Goal: Information Seeking & Learning: Learn about a topic

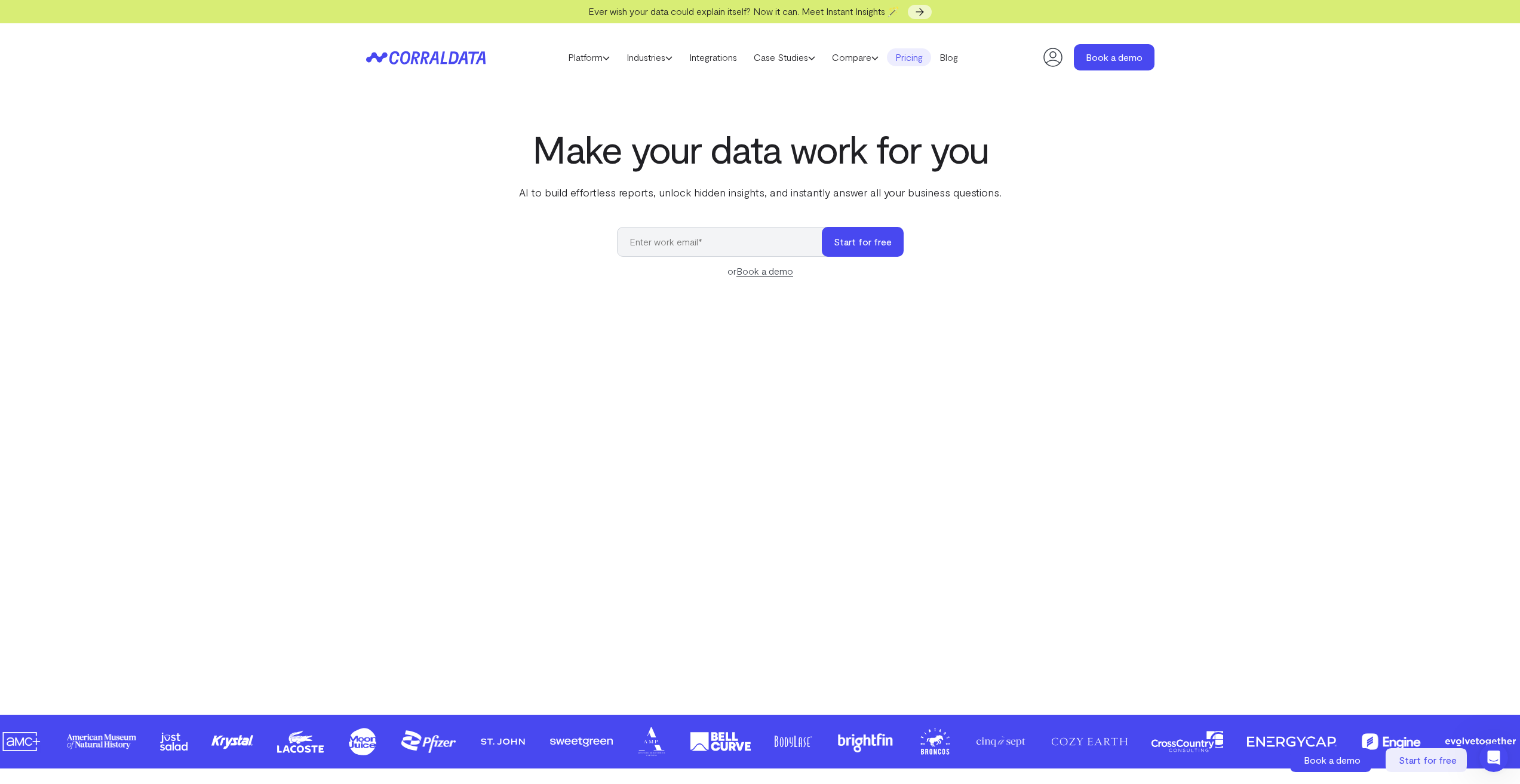
click at [919, 62] on link "Pricing" at bounding box center [909, 57] width 44 height 18
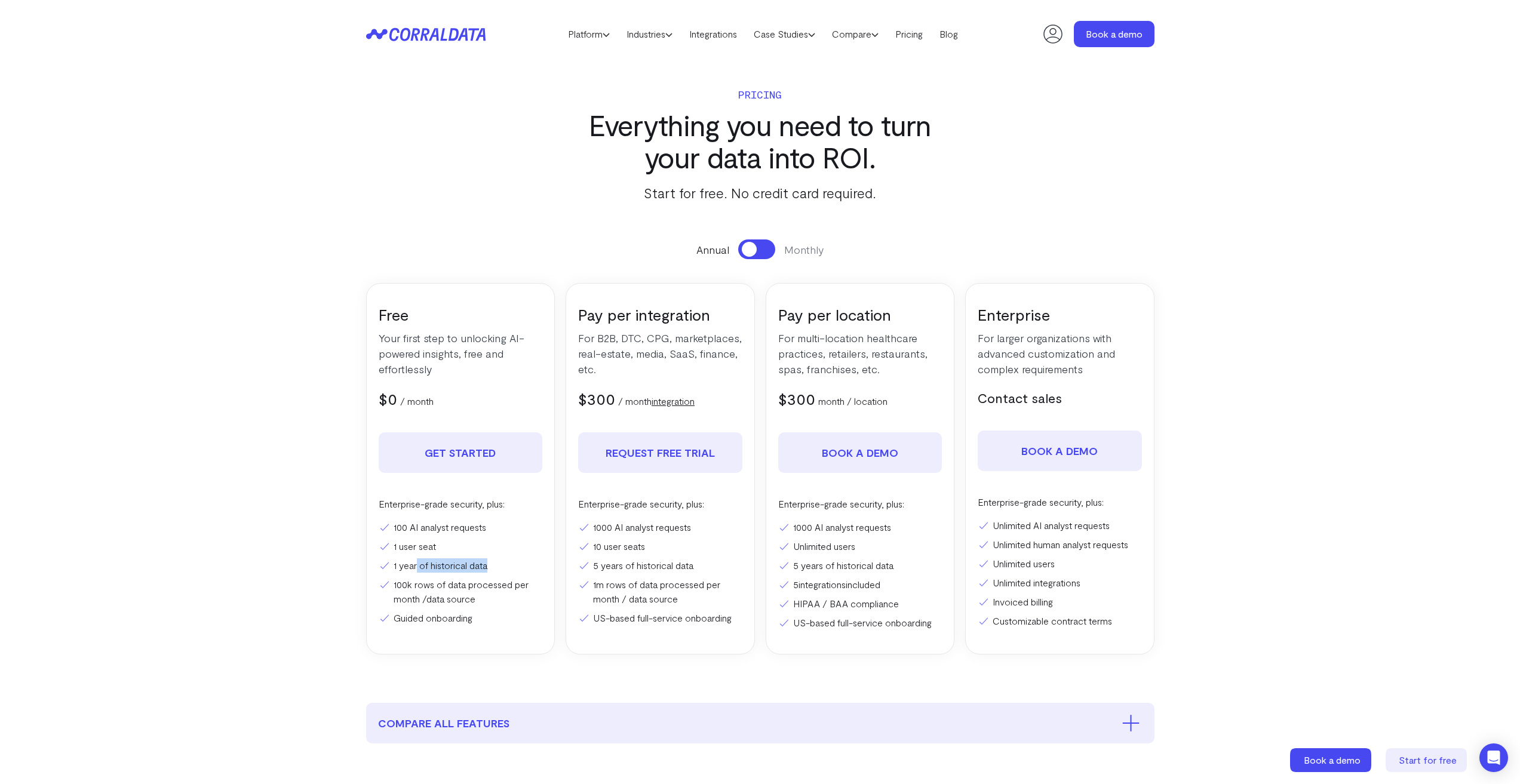
drag, startPoint x: 416, startPoint y: 569, endPoint x: 501, endPoint y: 567, distance: 85.0
click at [501, 567] on li "1 year of historical data" at bounding box center [461, 565] width 164 height 15
drag, startPoint x: 604, startPoint y: 528, endPoint x: 682, endPoint y: 525, distance: 78.1
click at [682, 525] on li "1000 AI analyst requests" at bounding box center [660, 527] width 164 height 15
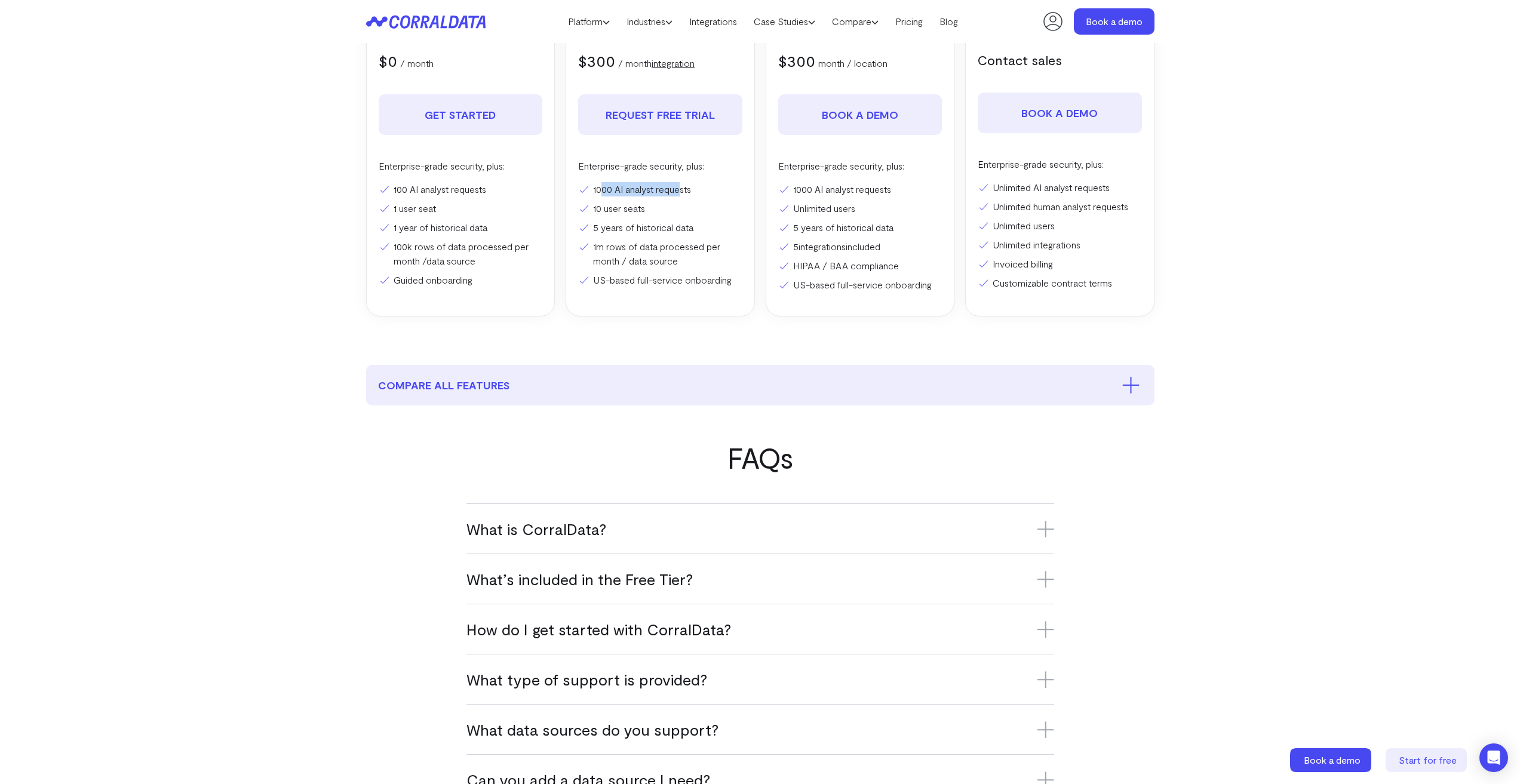
scroll to position [393, 0]
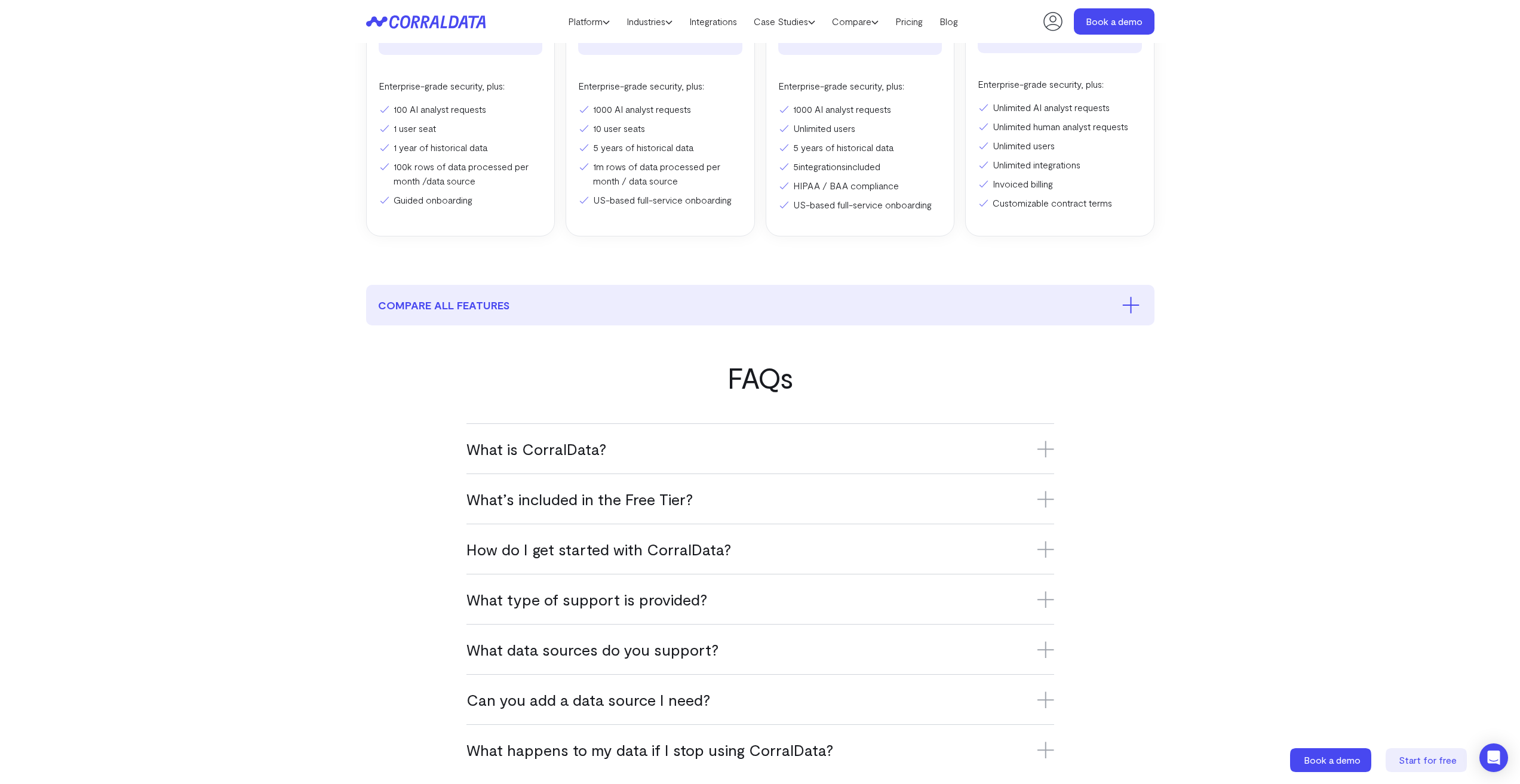
click at [675, 454] on h3 "What is CorralData?" at bounding box center [760, 448] width 588 height 20
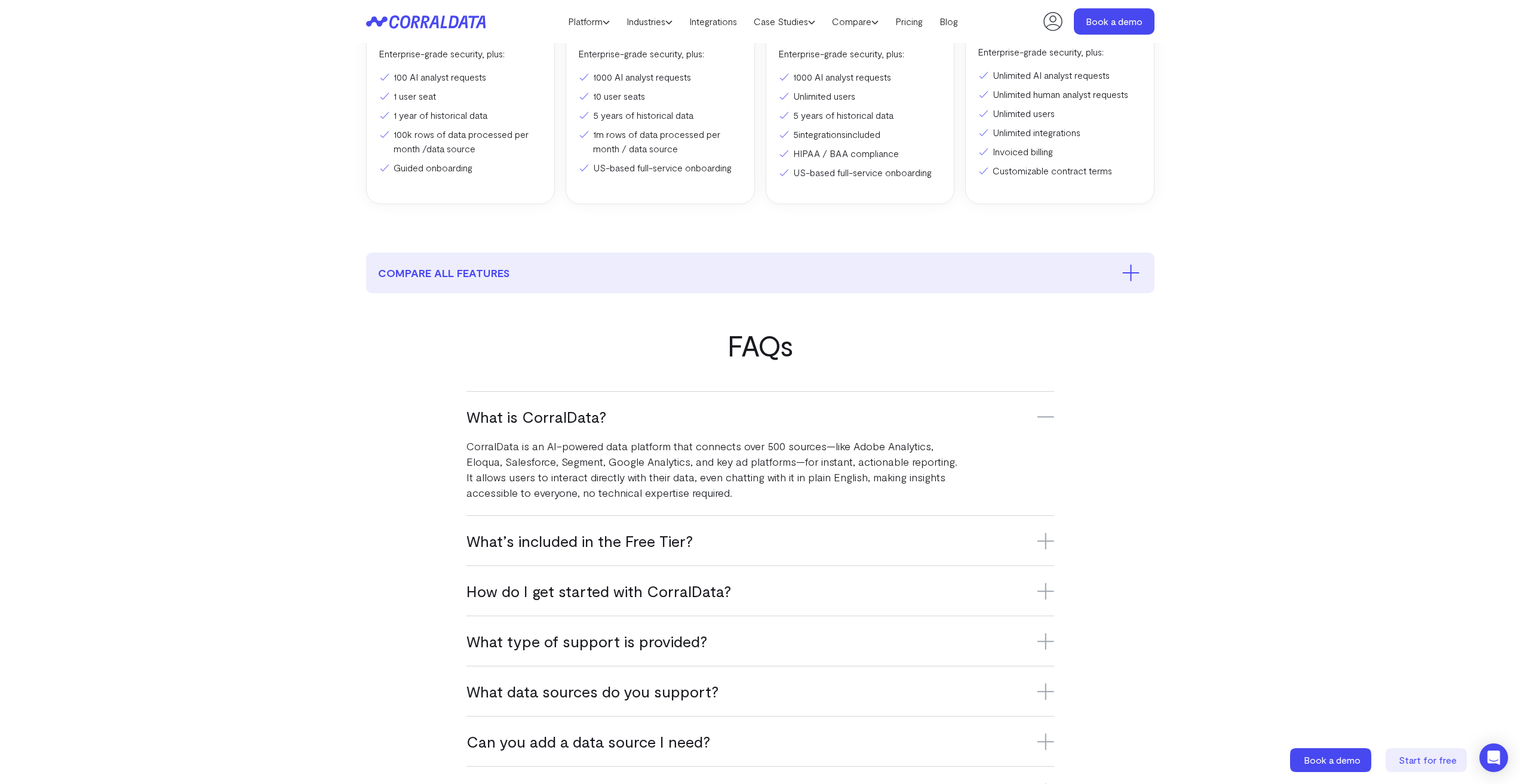
scroll to position [452, 0]
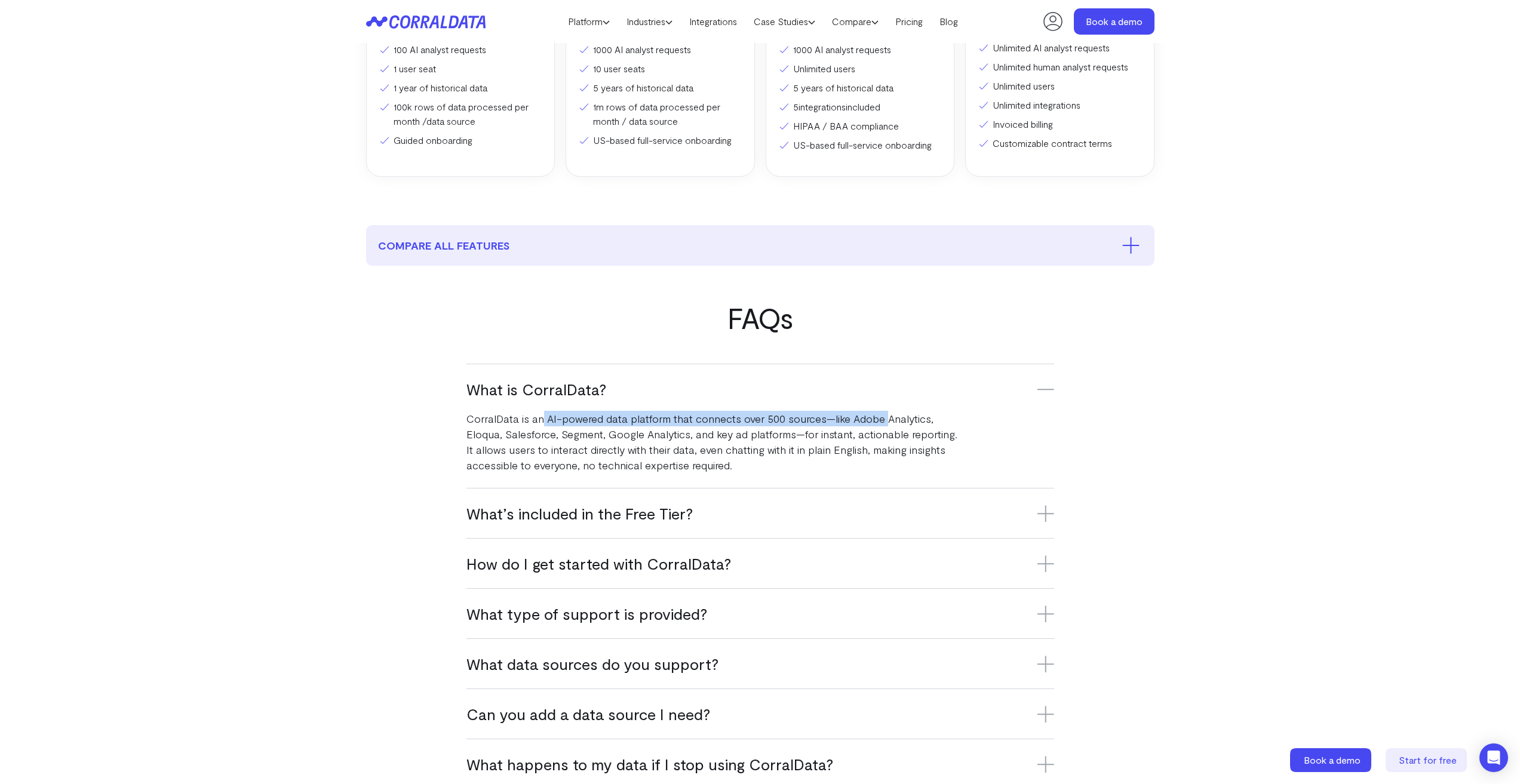
drag, startPoint x: 884, startPoint y: 420, endPoint x: 541, endPoint y: 425, distance: 343.0
click at [541, 425] on p "CorralData is an AI-powered data platform that connects over 500 sources—like A…" at bounding box center [713, 442] width 492 height 62
drag, startPoint x: 901, startPoint y: 436, endPoint x: 480, endPoint y: 425, distance: 421.1
click at [480, 425] on p "CorralData is an AI-powered data platform that connects over 500 sources—like A…" at bounding box center [713, 442] width 492 height 62
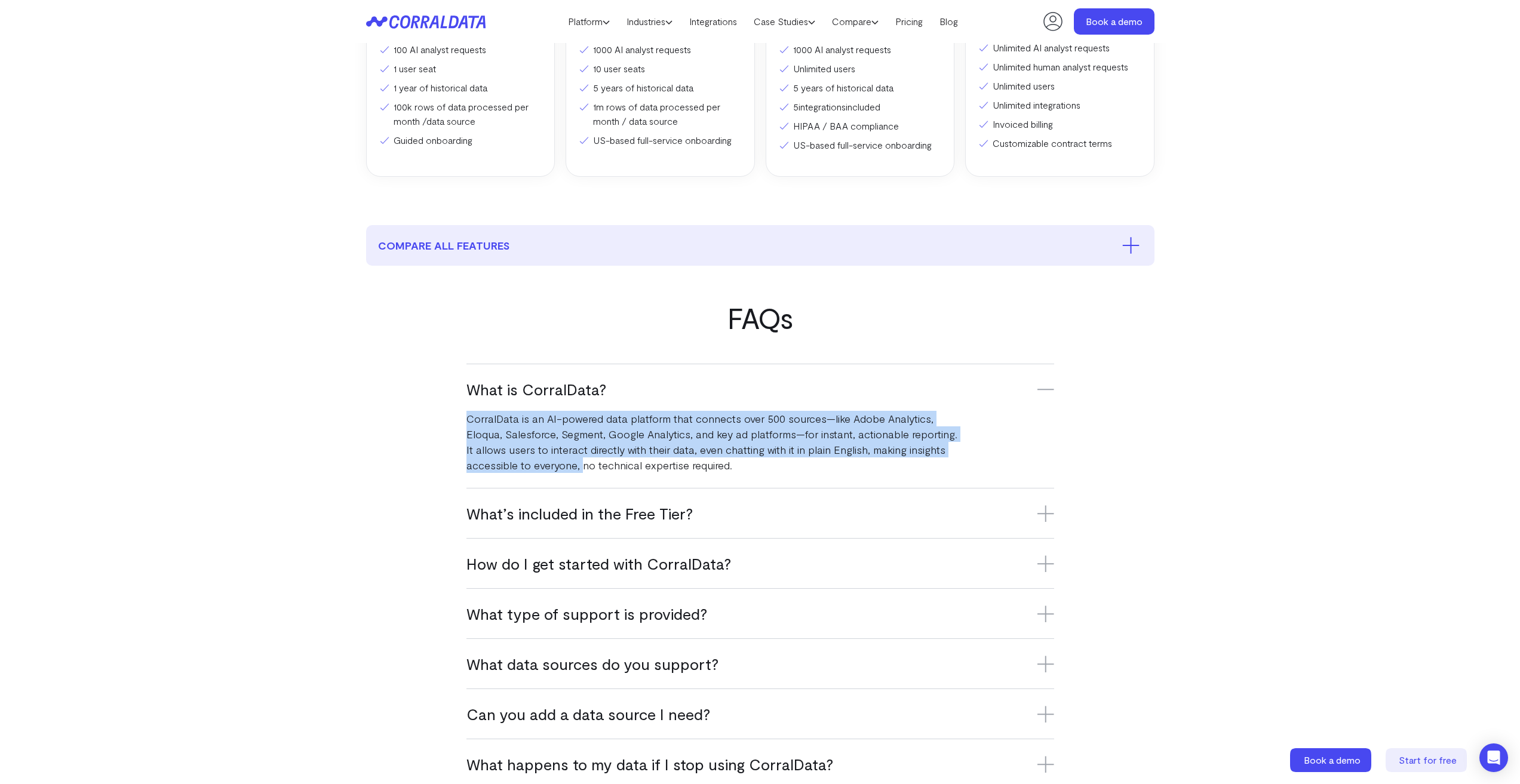
drag, startPoint x: 583, startPoint y: 462, endPoint x: 450, endPoint y: 421, distance: 139.2
click at [450, 421] on div "FAQs What is CorralData? CorralData is an AI-powered data platform that connect…" at bounding box center [760, 545] width 860 height 487
click at [588, 455] on p "CorralData is an AI-powered data platform that connects over 500 sources—like A…" at bounding box center [713, 442] width 492 height 62
drag, startPoint x: 716, startPoint y: 466, endPoint x: 457, endPoint y: 419, distance: 263.2
click at [457, 419] on div "FAQs What is CorralData? CorralData is an AI-powered data platform that connect…" at bounding box center [760, 545] width 860 height 487
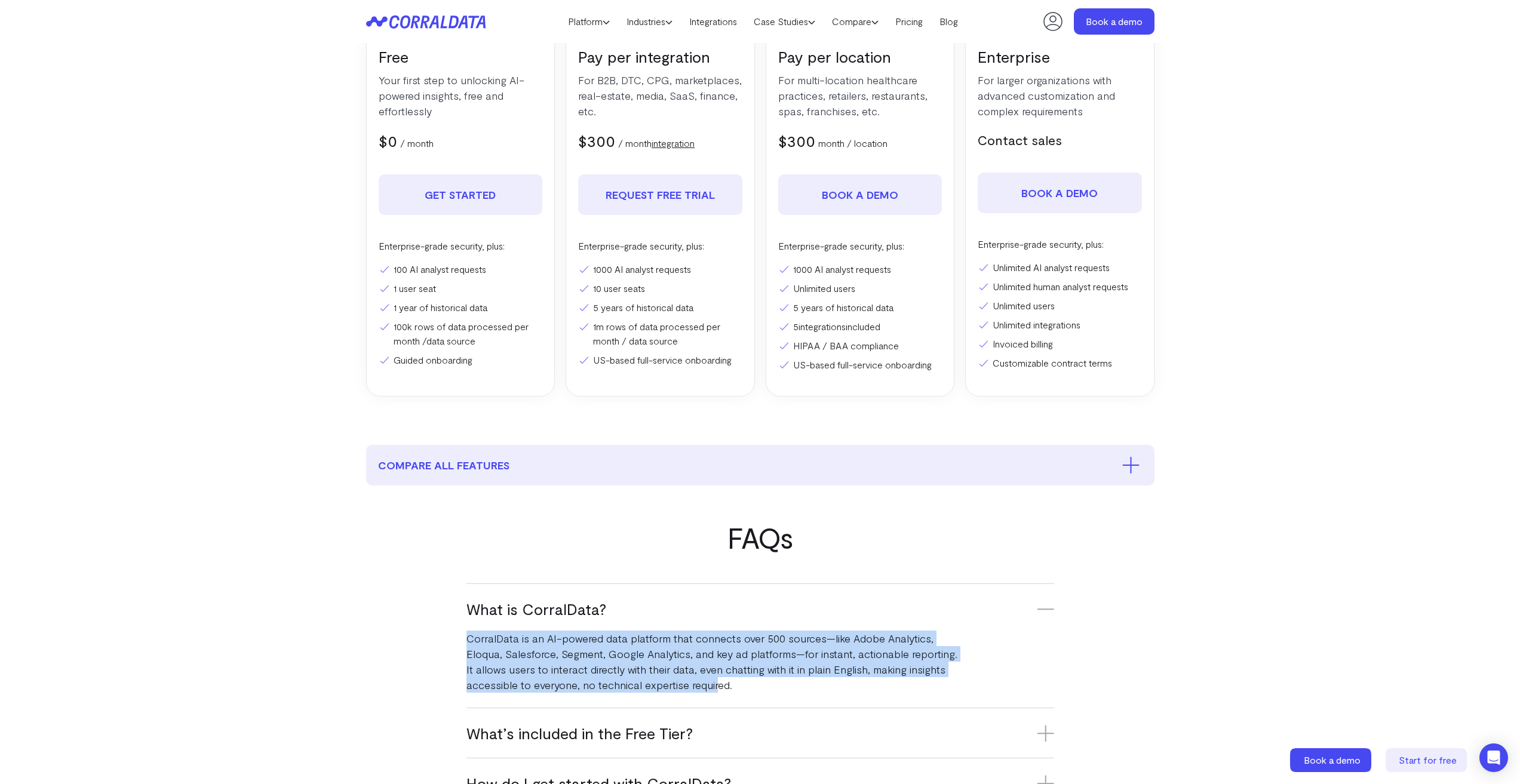
scroll to position [214, 0]
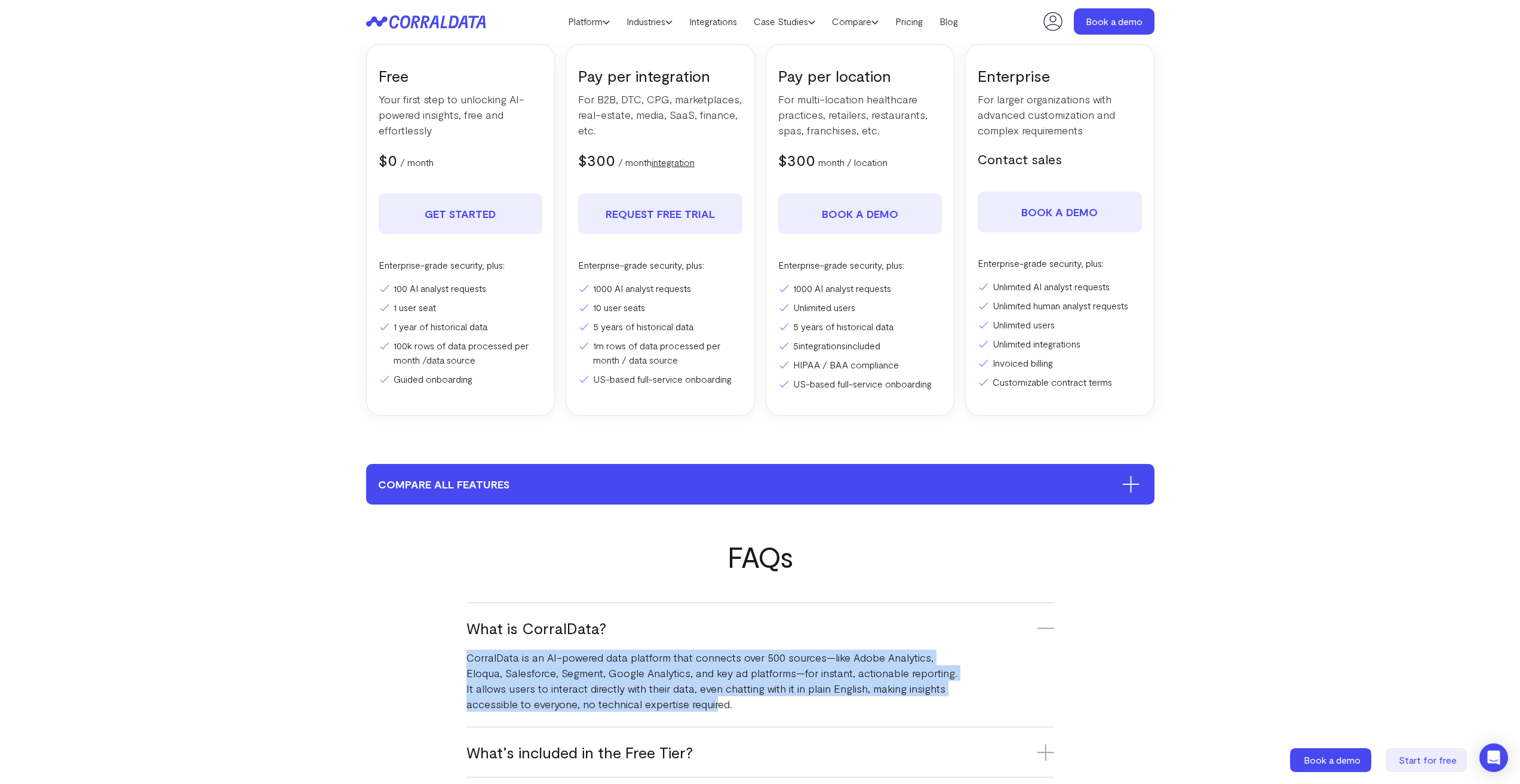
click at [1122, 484] on icon at bounding box center [1130, 484] width 17 height 16
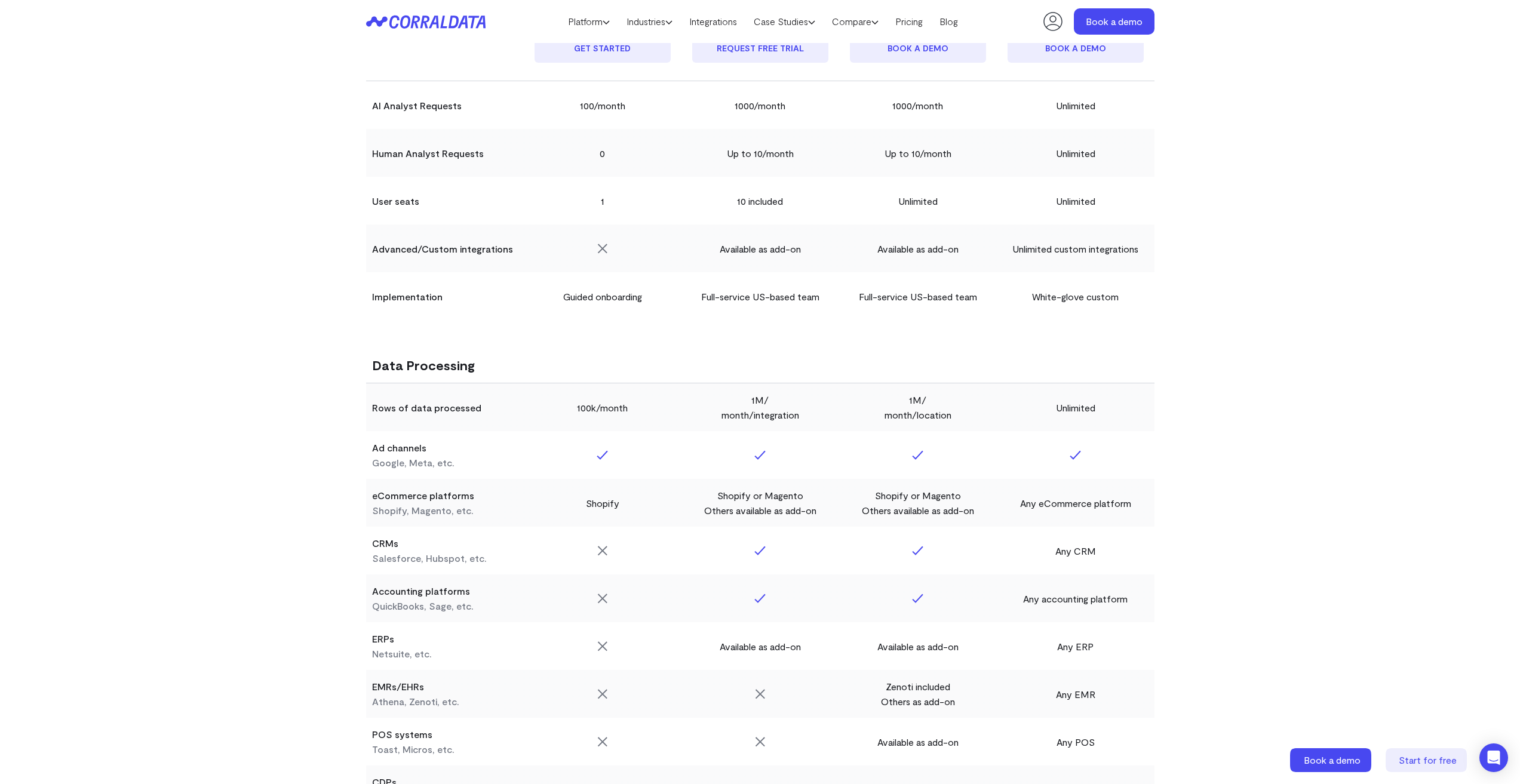
scroll to position [811, 0]
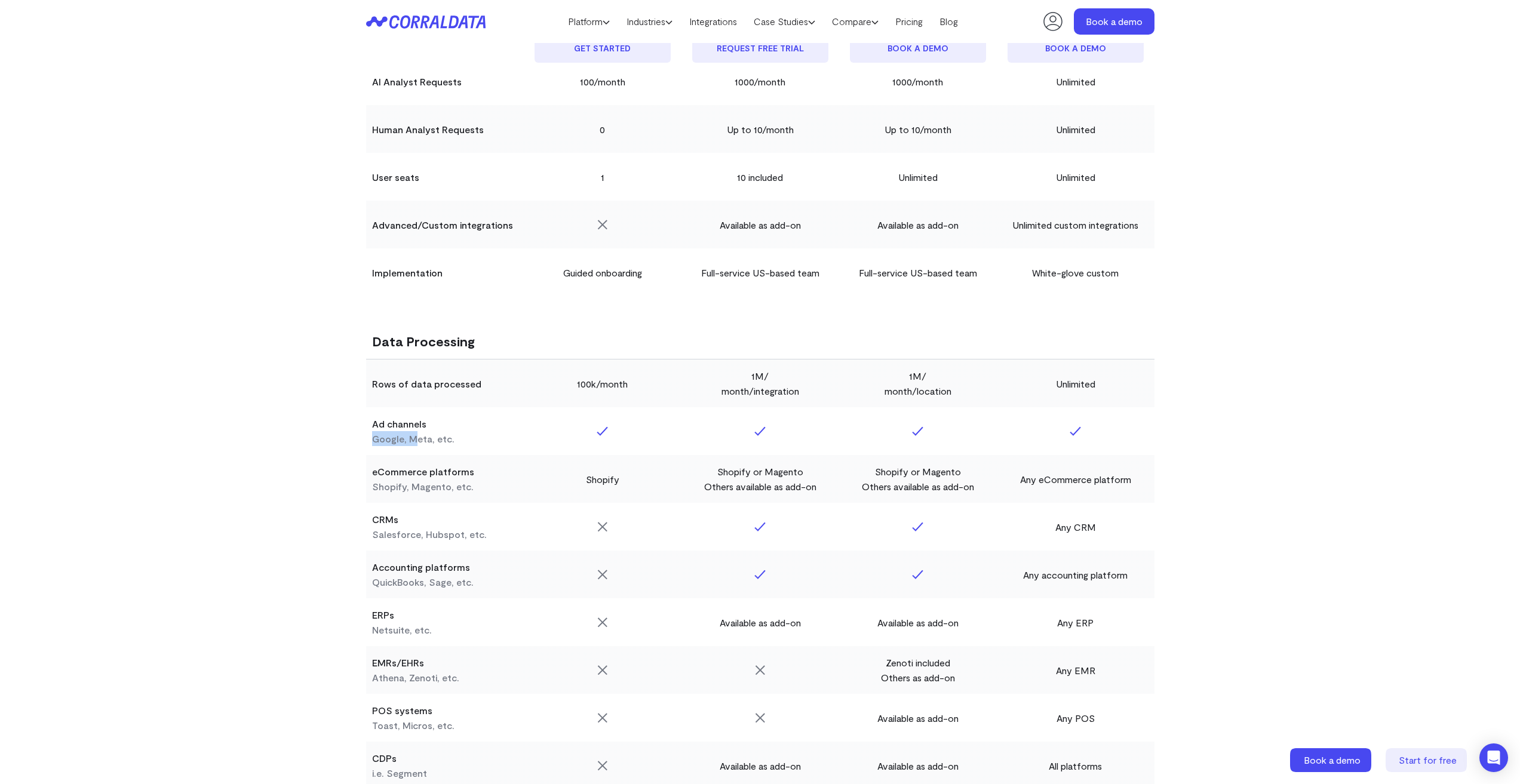
drag, startPoint x: 420, startPoint y: 438, endPoint x: 346, endPoint y: 432, distance: 74.2
drag, startPoint x: 611, startPoint y: 525, endPoint x: 578, endPoint y: 526, distance: 33.0
click at [578, 526] on td at bounding box center [602, 526] width 157 height 48
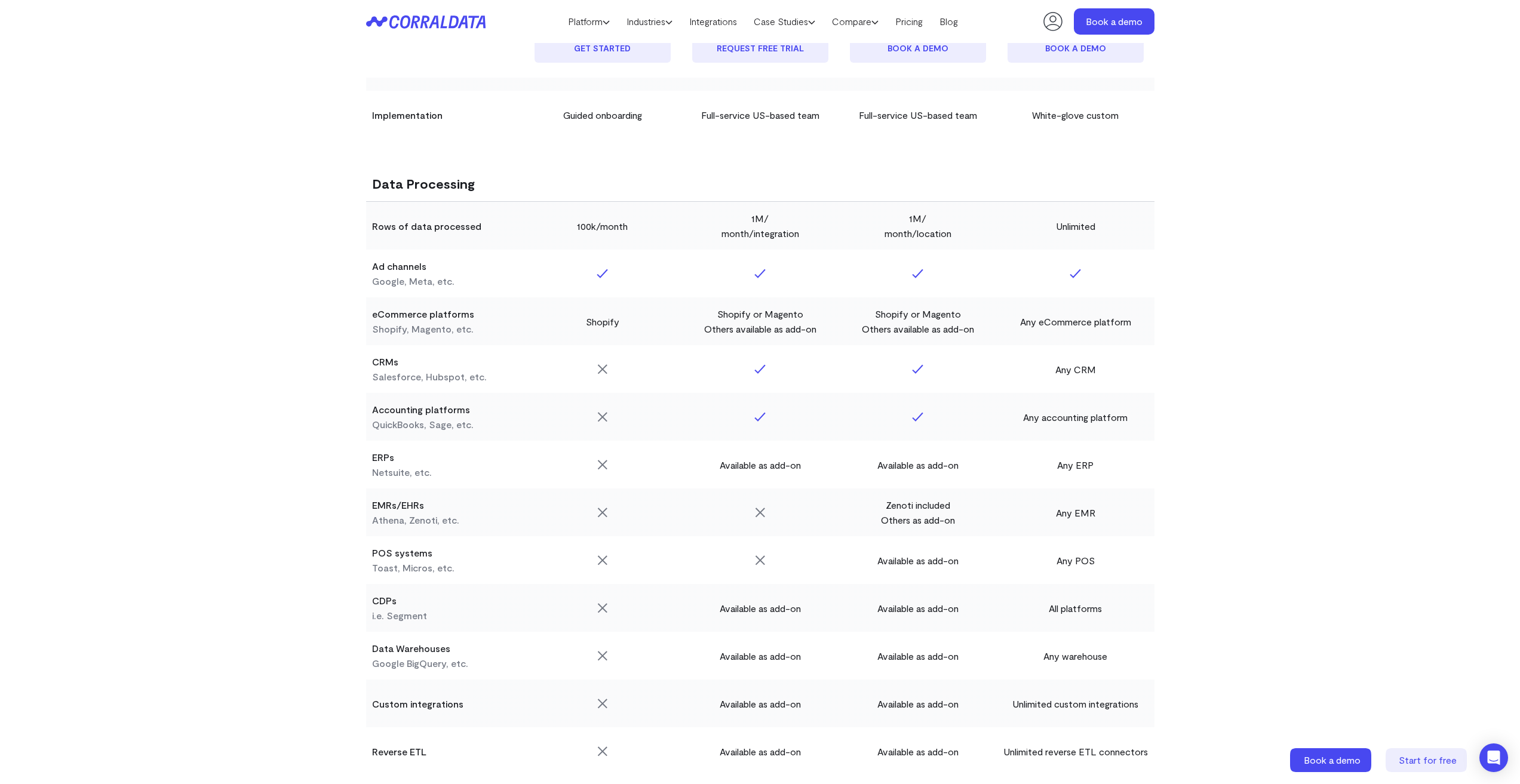
scroll to position [990, 0]
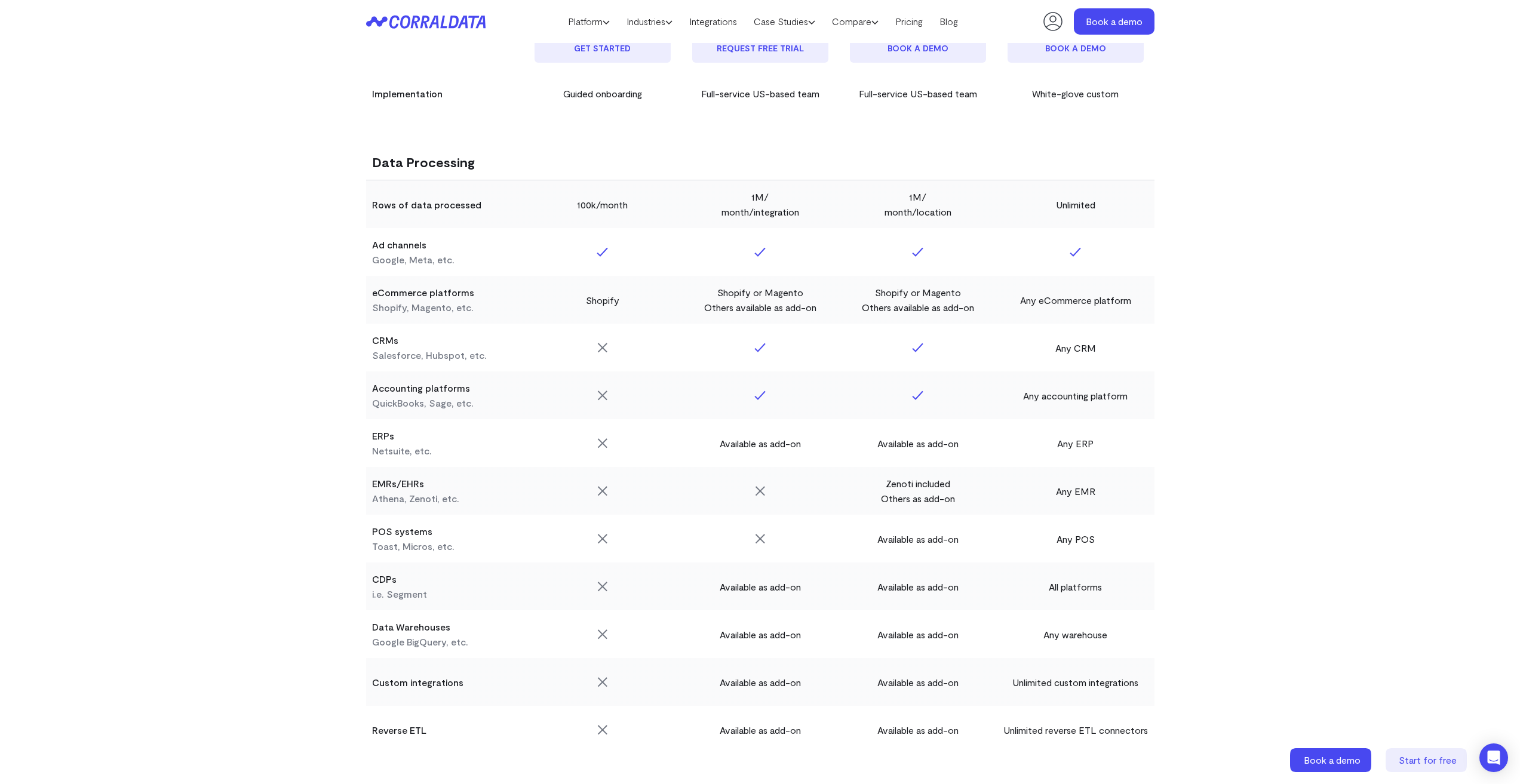
drag, startPoint x: 777, startPoint y: 349, endPoint x: 745, endPoint y: 347, distance: 32.1
click at [745, 347] on td at bounding box center [760, 347] width 157 height 48
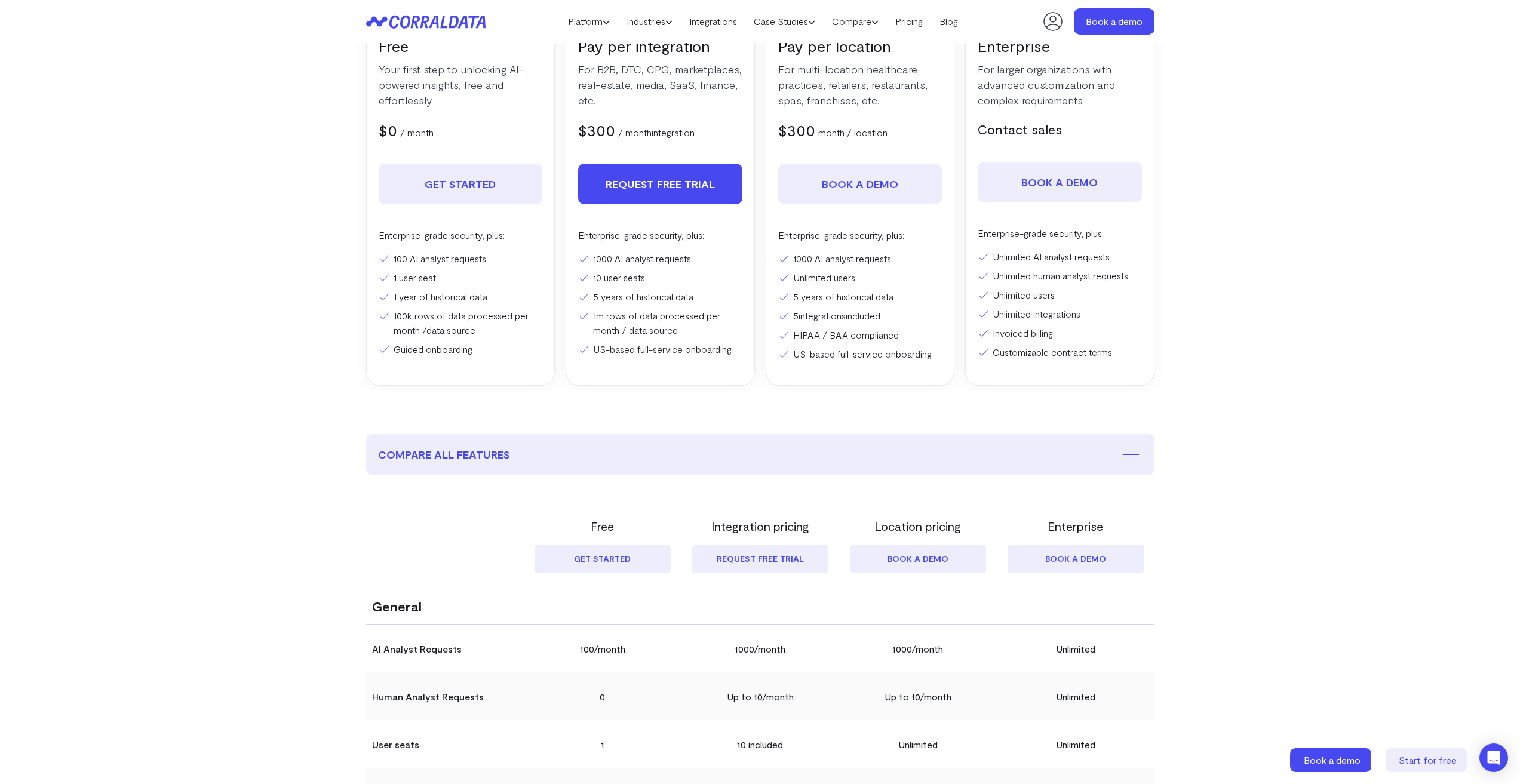
scroll to position [0, 0]
